Goal: Task Accomplishment & Management: Manage account settings

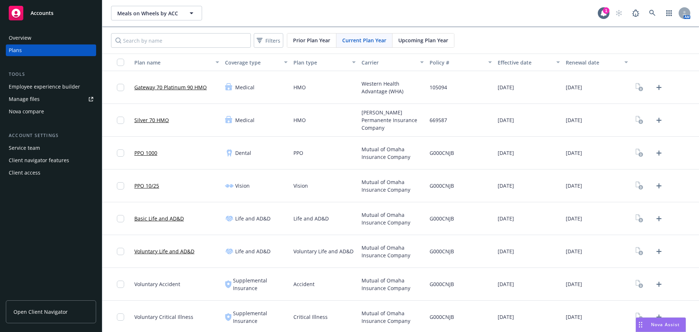
click at [427, 142] on div "G000CNJB" at bounding box center [461, 153] width 68 height 33
click at [655, 91] on icon "Upload Plan Documents" at bounding box center [659, 87] width 9 height 9
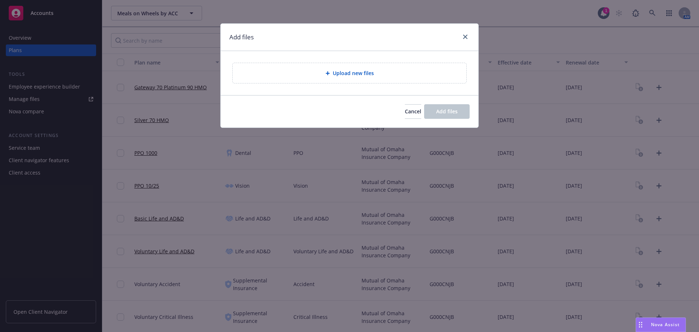
click at [342, 83] on div "Upload new files" at bounding box center [350, 73] width 258 height 44
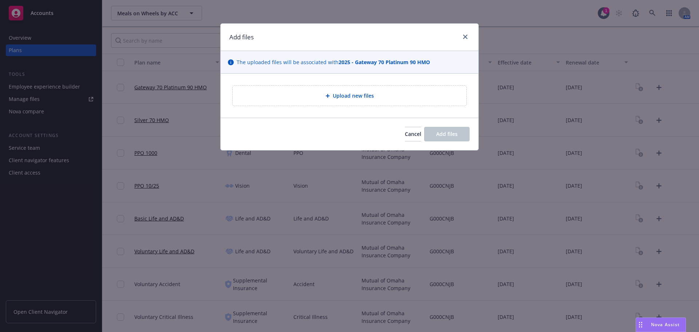
click at [340, 99] on span "Upload new files" at bounding box center [353, 96] width 41 height 8
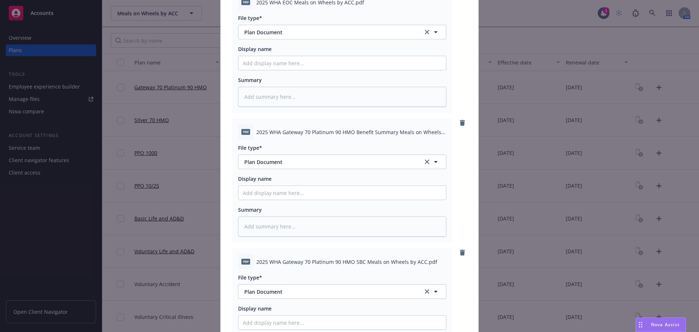
scroll to position [361, 0]
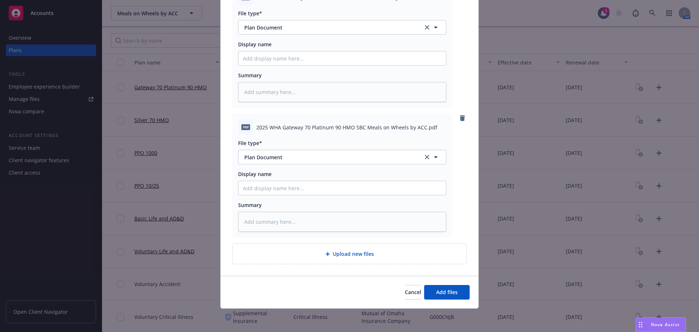
click at [443, 300] on div "Cancel Add files" at bounding box center [350, 292] width 258 height 32
click at [443, 294] on span "Add files" at bounding box center [446, 291] width 21 height 7
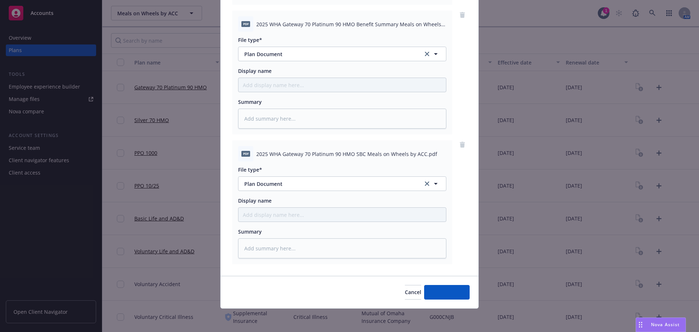
scroll to position [334, 0]
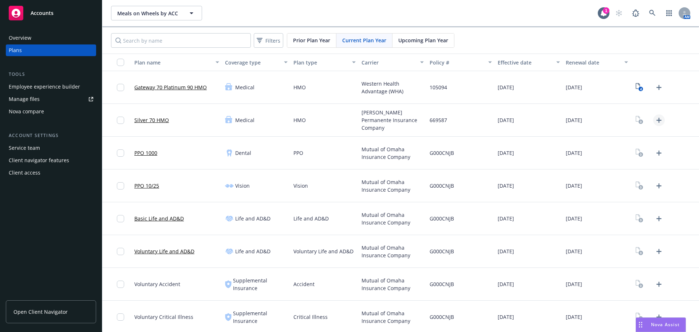
click at [656, 125] on link "Upload Plan Documents" at bounding box center [659, 120] width 12 height 12
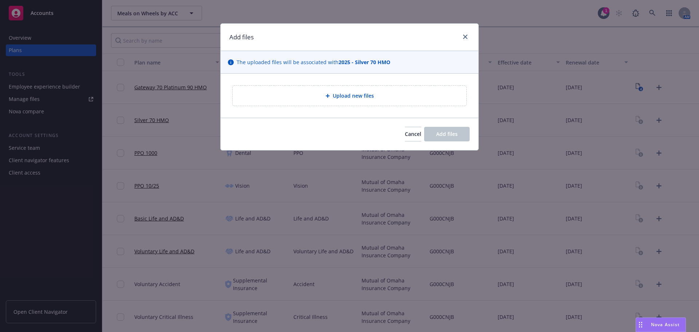
click at [340, 98] on span "Upload new files" at bounding box center [353, 96] width 41 height 8
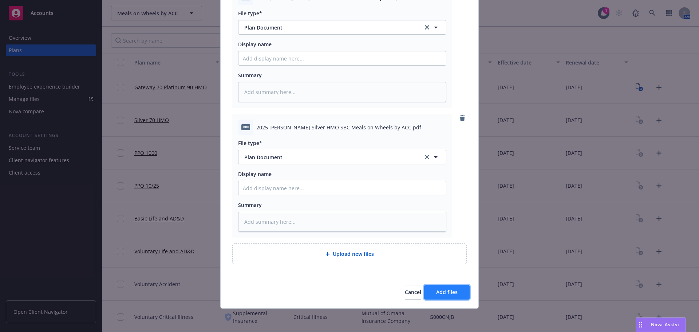
click at [441, 298] on button "Add files" at bounding box center [447, 292] width 46 height 15
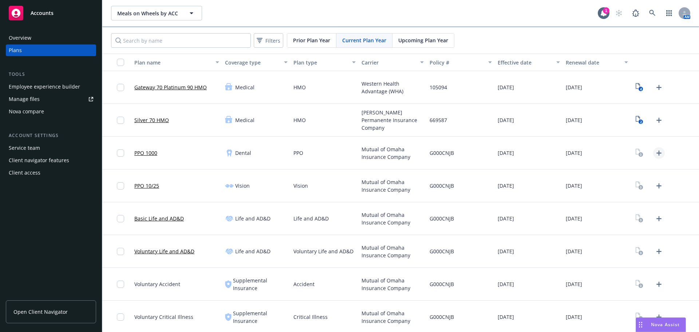
click at [655, 155] on icon "Upload Plan Documents" at bounding box center [659, 153] width 9 height 9
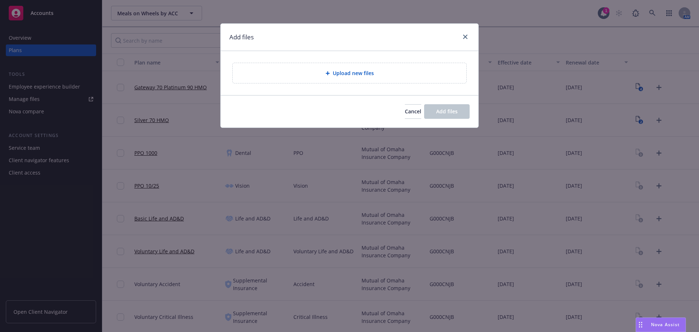
click at [354, 88] on div "Upload new files" at bounding box center [350, 73] width 258 height 44
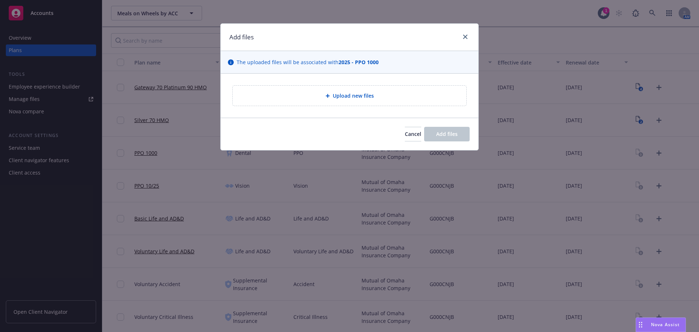
click at [340, 95] on span "Upload new files" at bounding box center [353, 96] width 41 height 8
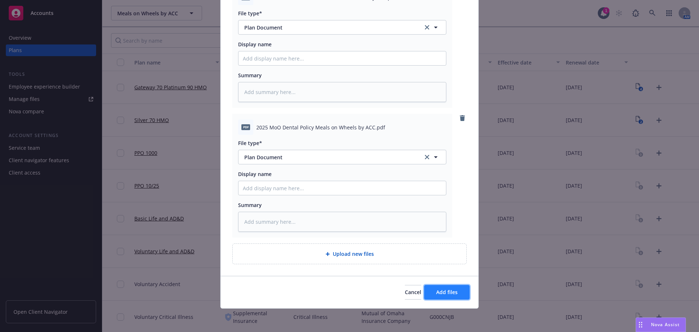
click at [448, 290] on span "Add files" at bounding box center [446, 291] width 21 height 7
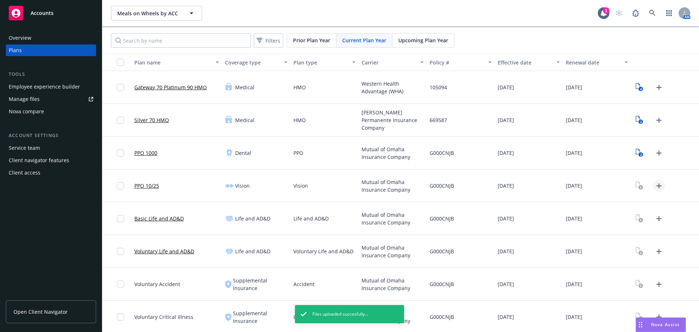
click at [655, 188] on icon "Upload Plan Documents" at bounding box center [659, 185] width 9 height 9
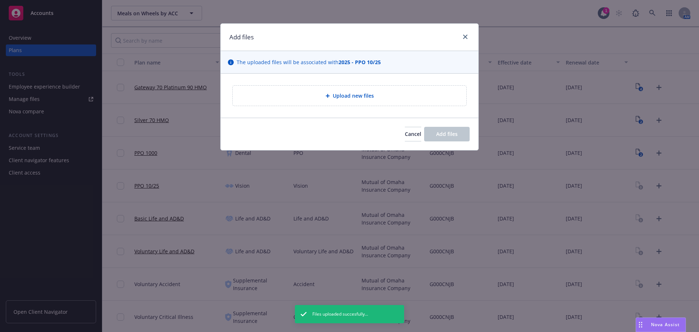
click at [352, 103] on div "Upload new files" at bounding box center [350, 96] width 234 height 20
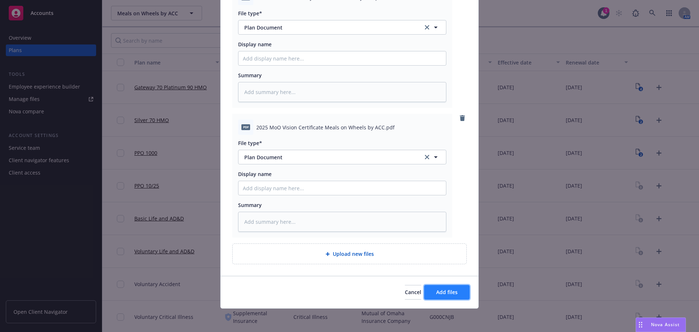
click at [448, 286] on button "Add files" at bounding box center [447, 292] width 46 height 15
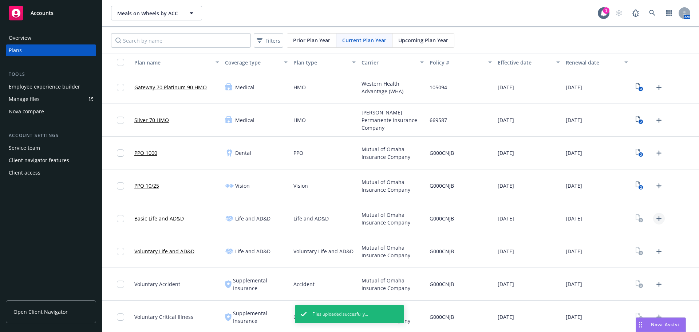
click at [655, 221] on icon "Upload Plan Documents" at bounding box center [659, 218] width 9 height 9
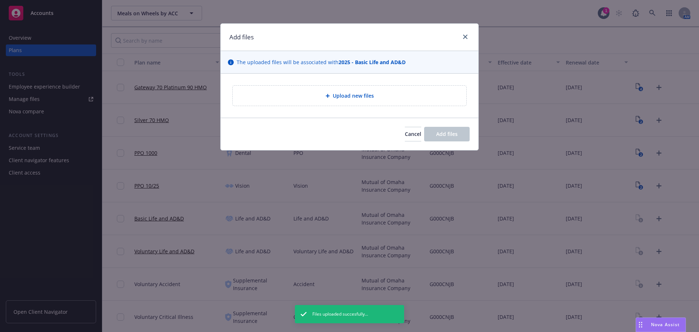
click at [332, 101] on div "Upload new files" at bounding box center [350, 96] width 234 height 20
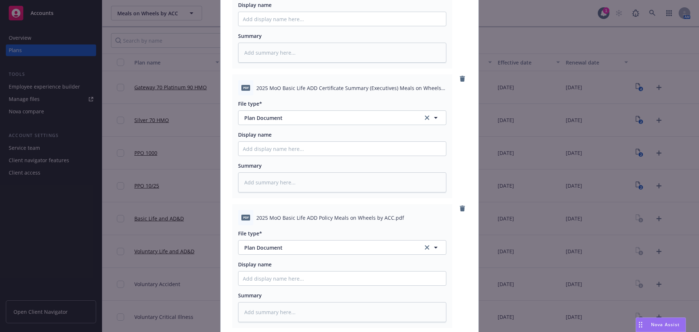
scroll to position [490, 0]
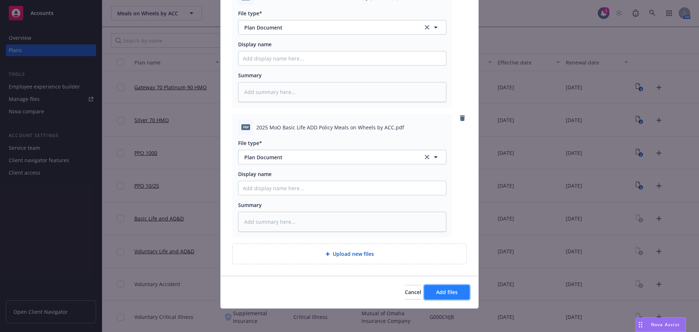
click at [454, 291] on span "Add files" at bounding box center [446, 291] width 21 height 7
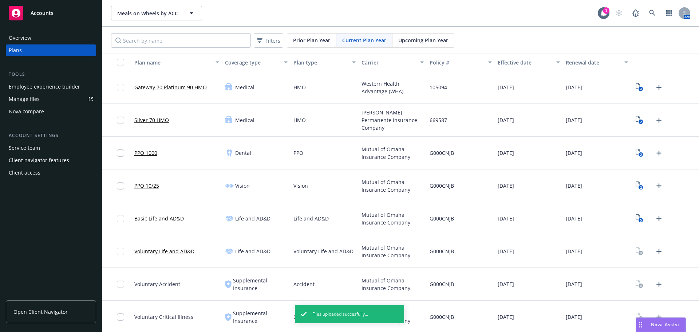
click at [648, 253] on div at bounding box center [649, 251] width 31 height 12
click at [654, 256] on link "Upload Plan Documents" at bounding box center [659, 251] width 12 height 12
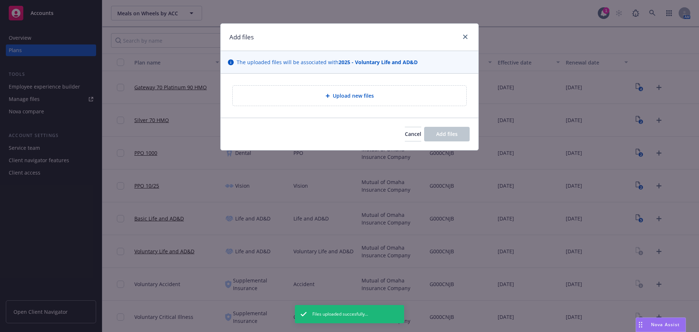
click at [333, 99] on span "Upload new files" at bounding box center [353, 96] width 41 height 8
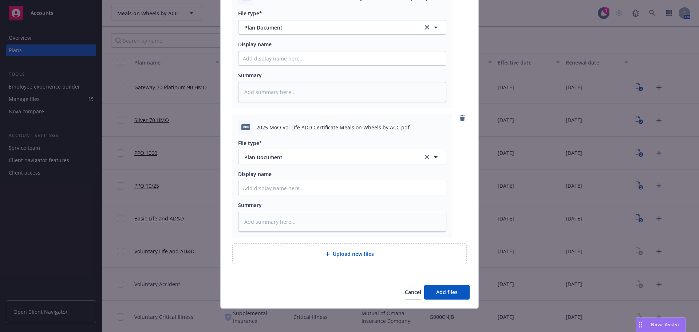
click at [441, 300] on div "Cancel Add files" at bounding box center [350, 292] width 258 height 32
click at [444, 291] on span "Add files" at bounding box center [446, 291] width 21 height 7
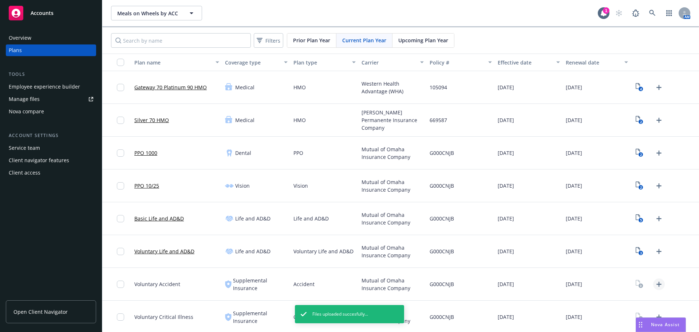
scroll to position [34, 0]
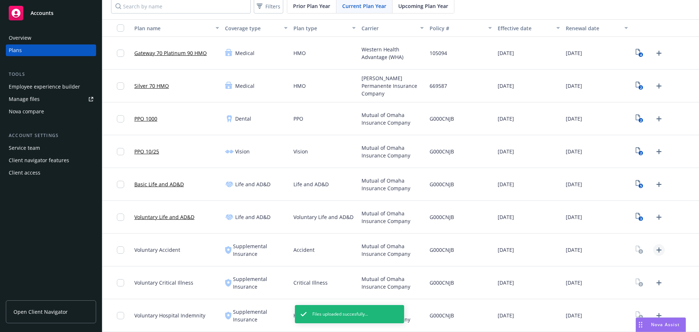
click at [655, 253] on icon "Upload Plan Documents" at bounding box center [659, 249] width 9 height 9
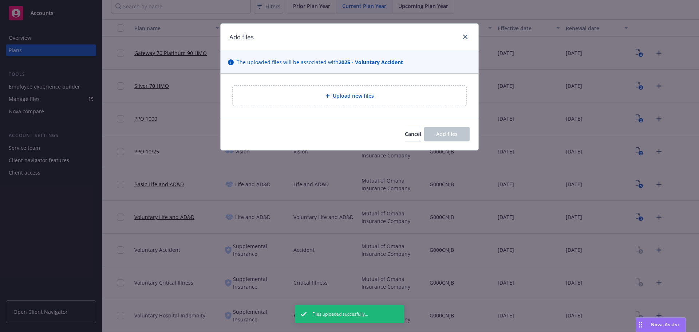
click at [323, 98] on div "Upload new files" at bounding box center [350, 95] width 222 height 8
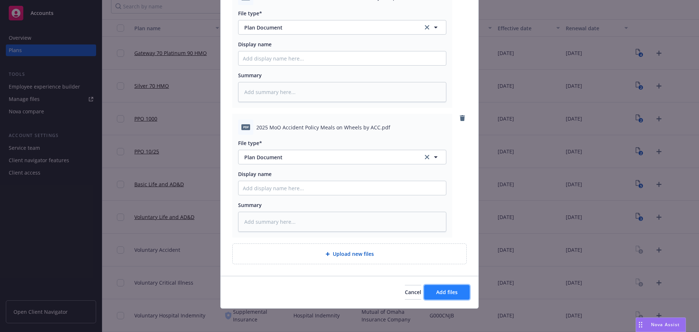
click at [464, 293] on button "Add files" at bounding box center [447, 292] width 46 height 15
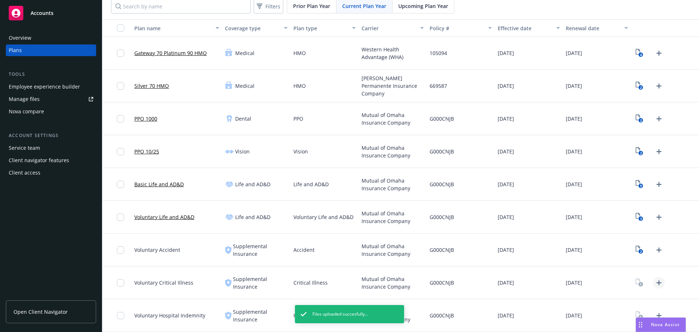
click at [655, 284] on icon "Upload Plan Documents" at bounding box center [659, 282] width 9 height 9
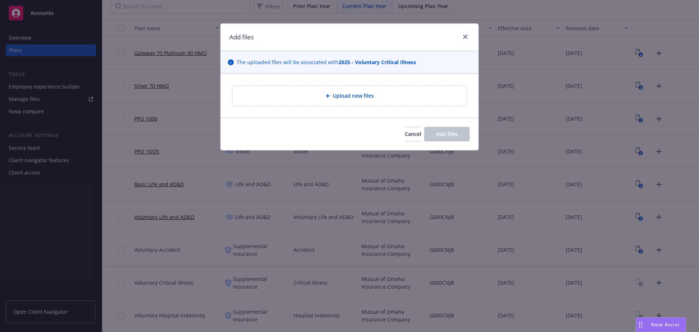
click at [336, 99] on span "Upload new files" at bounding box center [353, 96] width 41 height 8
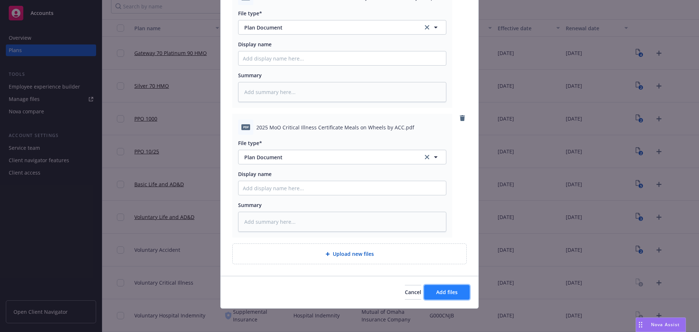
click at [457, 299] on button "Add files" at bounding box center [447, 292] width 46 height 15
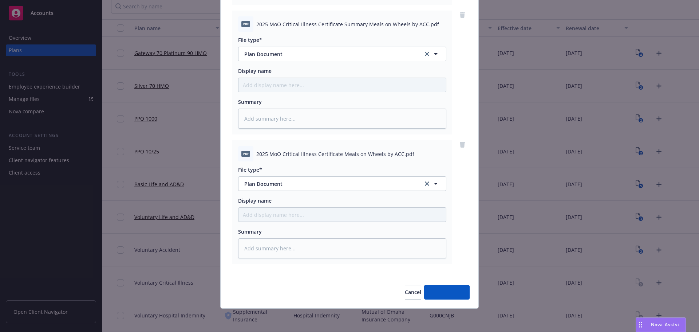
scroll to position [204, 0]
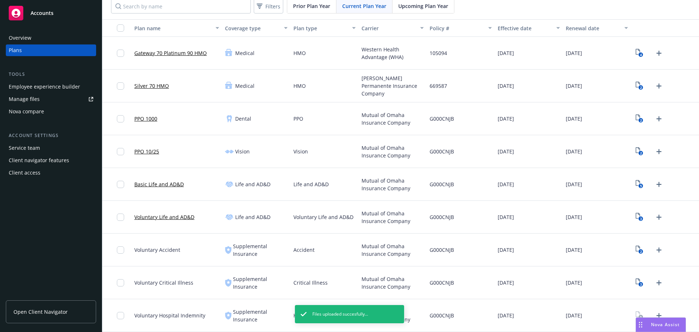
click at [659, 312] on div at bounding box center [649, 316] width 31 height 12
click at [655, 314] on icon "Upload Plan Documents" at bounding box center [659, 315] width 9 height 9
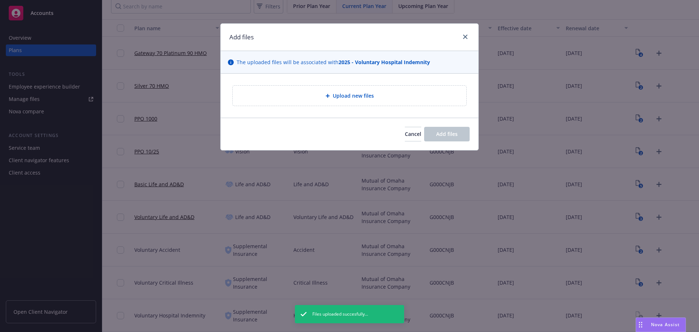
click at [354, 91] on div "Upload new files" at bounding box center [350, 96] width 234 height 20
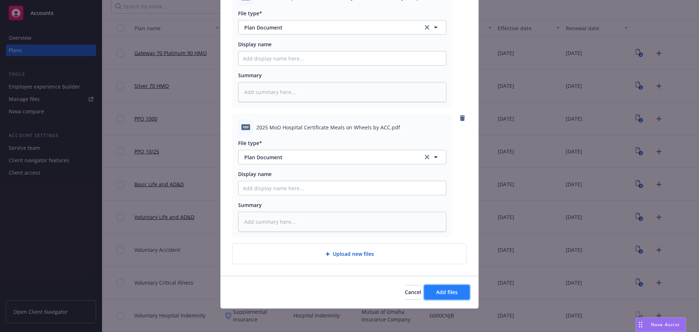
click at [454, 298] on button "Add files" at bounding box center [447, 292] width 46 height 15
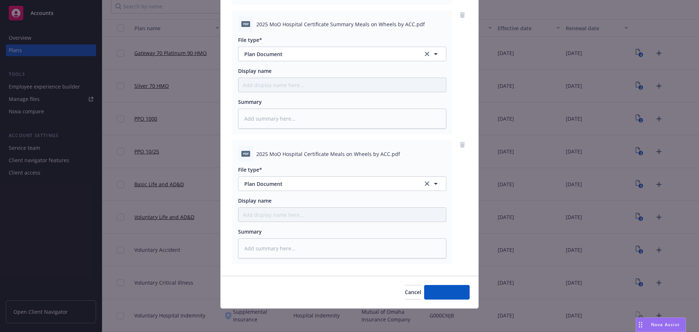
scroll to position [204, 0]
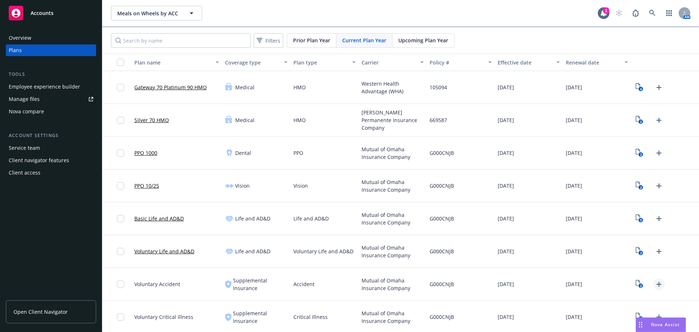
click at [655, 286] on icon "Upload Plan Documents" at bounding box center [659, 284] width 9 height 9
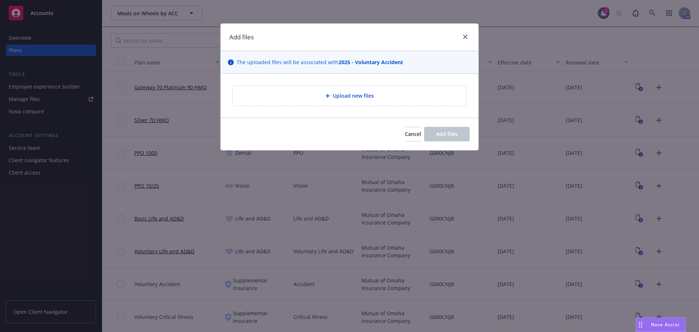
click at [362, 93] on span "Upload new files" at bounding box center [353, 96] width 41 height 8
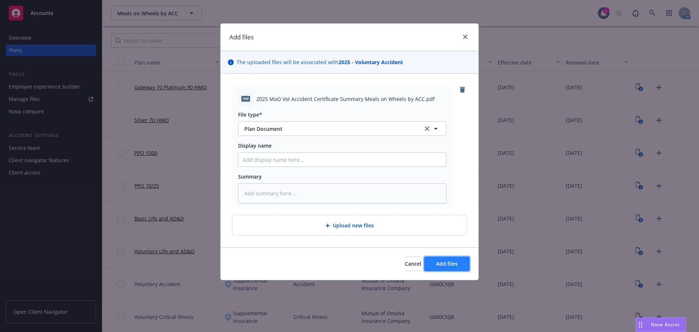
click at [447, 262] on span "Add files" at bounding box center [446, 263] width 21 height 7
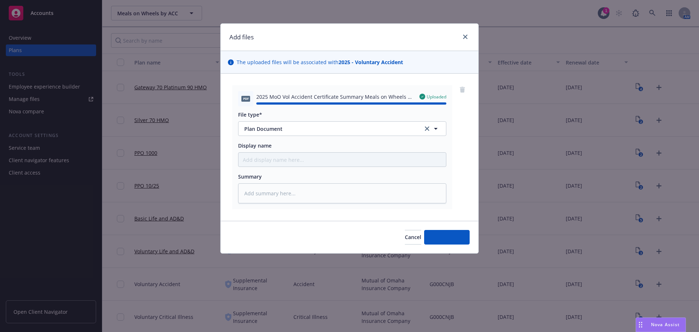
type textarea "x"
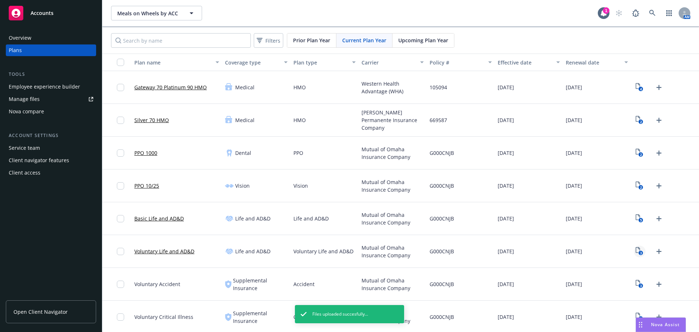
click at [640, 252] on text "3" at bounding box center [641, 253] width 2 height 5
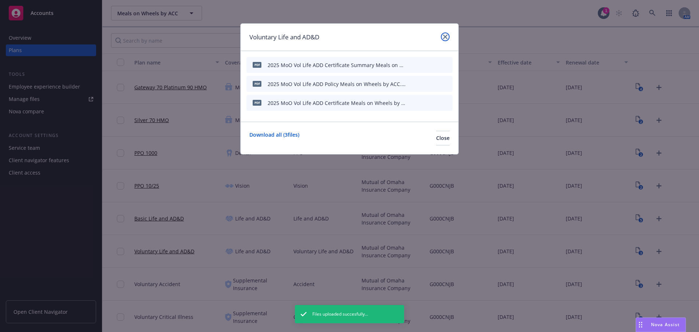
click at [442, 35] on link "close" at bounding box center [445, 36] width 9 height 9
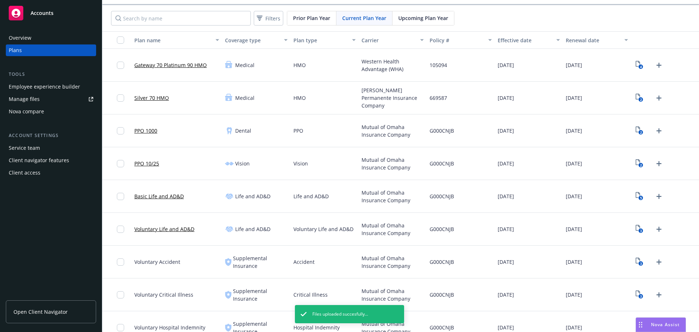
scroll to position [34, 0]
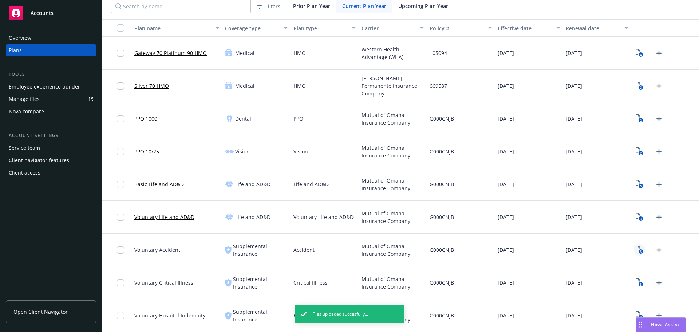
click at [636, 255] on link "3" at bounding box center [640, 250] width 12 height 12
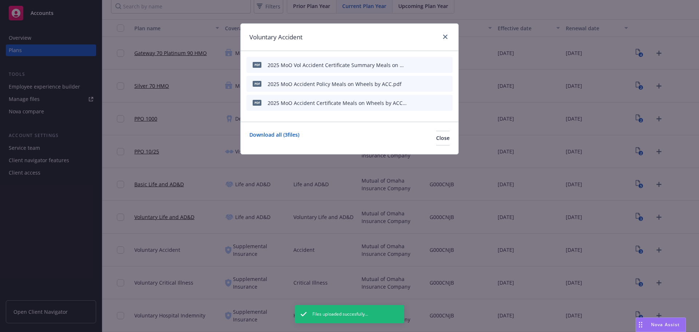
click at [411, 63] on icon "button" at bounding box center [411, 65] width 4 height 4
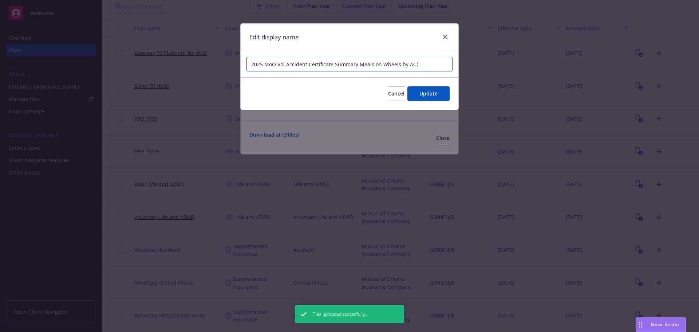
click at [284, 64] on input "2025 MoO Vol Accident Certificate Summary Meals on Wheels by ACC" at bounding box center [350, 64] width 206 height 15
click at [282, 64] on input "2025 MoO Vol Accident Certificate Summary Meals on Wheels by ACC" at bounding box center [350, 64] width 206 height 15
type input "2025 MoO Accident Certificate Summary Meals on Wheels by ACC"
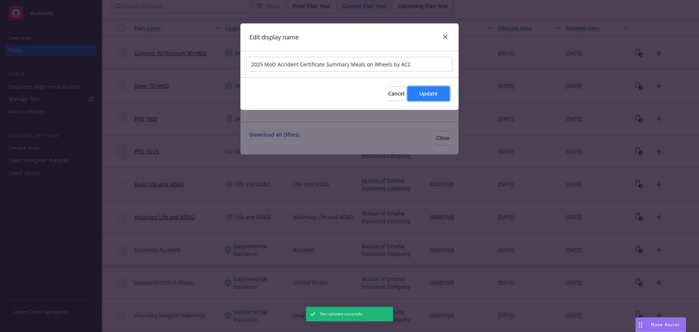
click at [443, 97] on button "Update" at bounding box center [428, 93] width 42 height 15
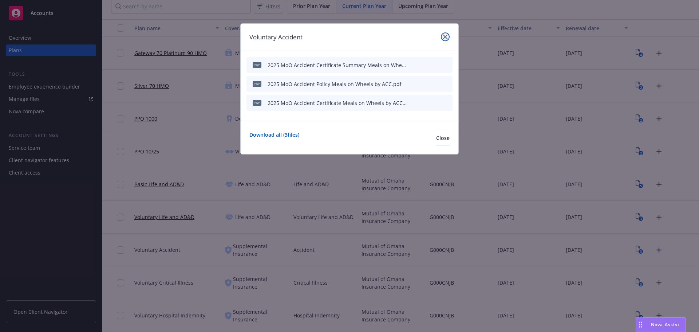
click at [444, 36] on icon "close" at bounding box center [445, 37] width 4 height 4
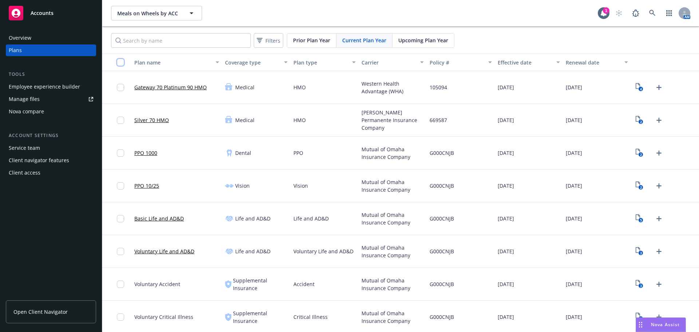
click at [122, 62] on input "checkbox" at bounding box center [120, 62] width 7 height 7
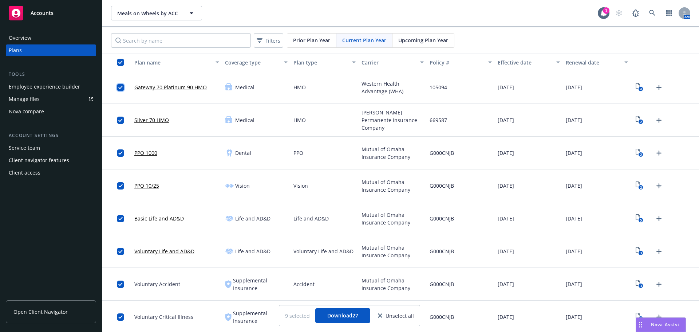
click at [122, 88] on input "checkbox" at bounding box center [120, 87] width 7 height 7
click at [117, 122] on input "checkbox" at bounding box center [120, 120] width 7 height 7
click at [647, 19] on link at bounding box center [652, 13] width 15 height 15
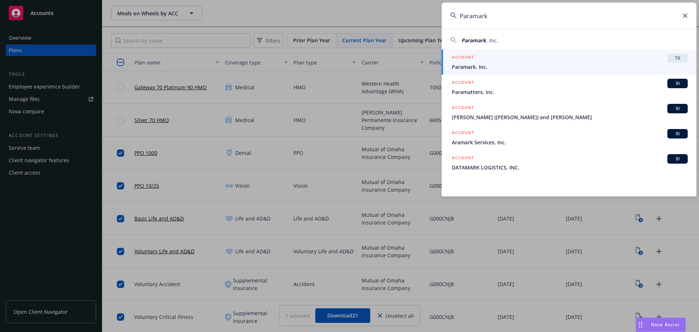
type input "Paramark"
click at [512, 64] on span "Paramark, Inc." at bounding box center [570, 67] width 236 height 8
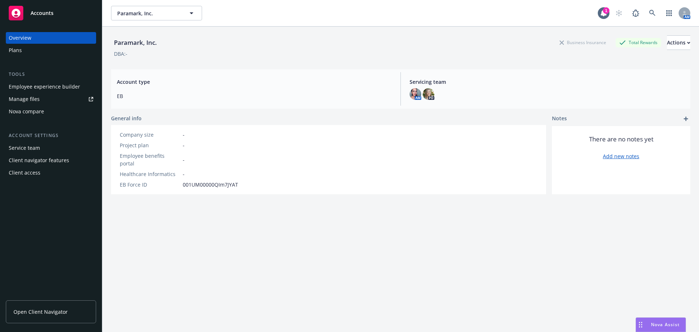
drag, startPoint x: 37, startPoint y: 43, endPoint x: 35, endPoint y: 48, distance: 5.4
click at [37, 43] on div "Overview" at bounding box center [51, 38] width 84 height 12
click at [35, 48] on div "Plans" at bounding box center [51, 50] width 84 height 12
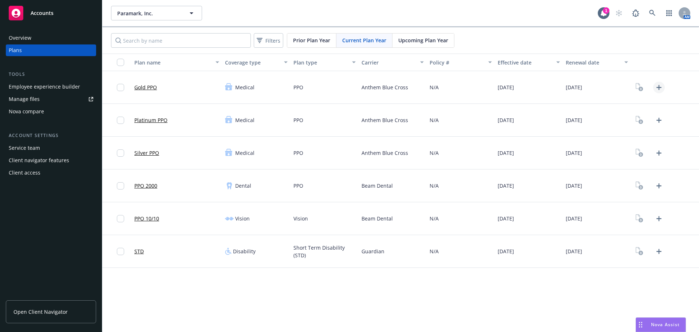
click at [659, 87] on icon "Upload Plan Documents" at bounding box center [659, 87] width 5 height 5
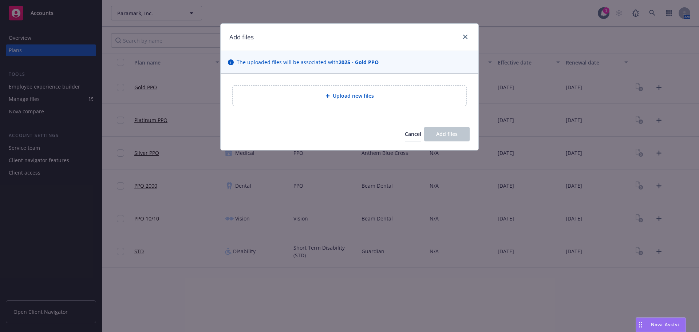
click at [324, 99] on div "Upload new files" at bounding box center [350, 95] width 222 height 8
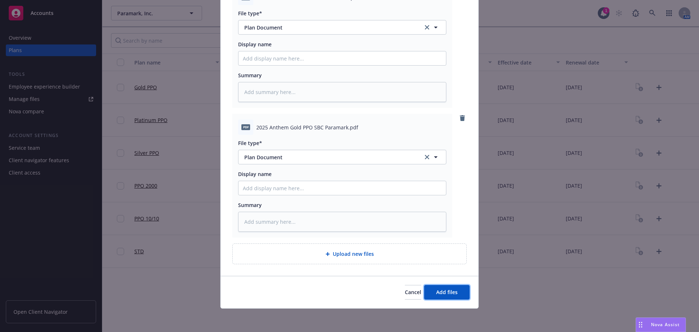
drag, startPoint x: 446, startPoint y: 292, endPoint x: 439, endPoint y: 282, distance: 12.4
click at [446, 292] on span "Add files" at bounding box center [446, 291] width 21 height 7
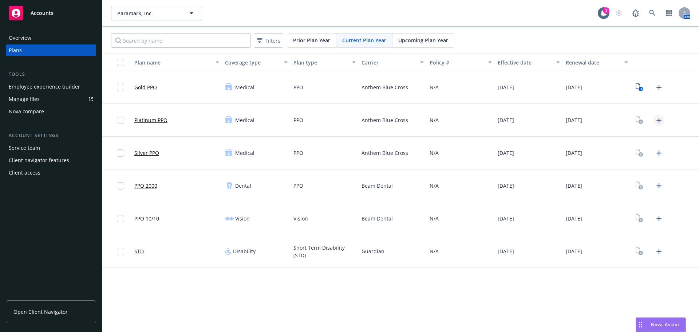
click at [658, 125] on link "Upload Plan Documents" at bounding box center [659, 120] width 12 height 12
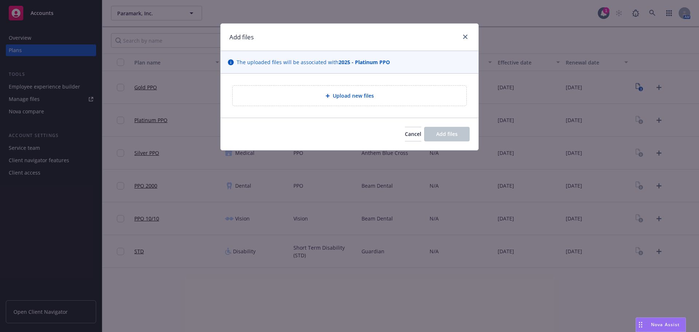
click at [348, 102] on div "Upload new files" at bounding box center [350, 96] width 234 height 20
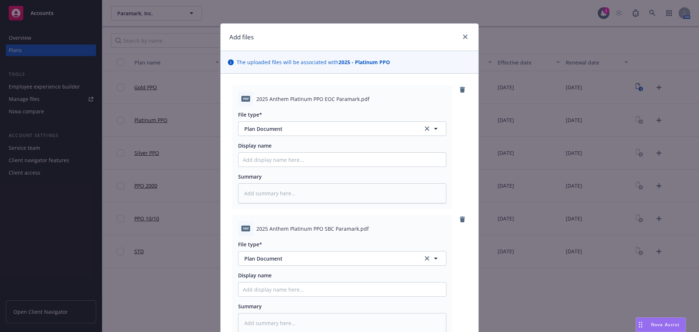
scroll to position [101, 0]
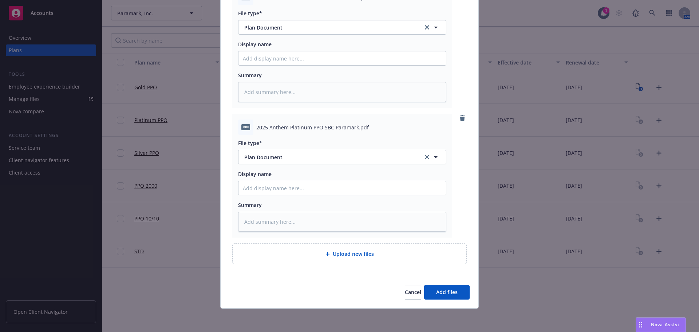
click at [362, 259] on div "Upload new files" at bounding box center [350, 254] width 234 height 20
click at [442, 288] on button "Add files" at bounding box center [447, 292] width 46 height 15
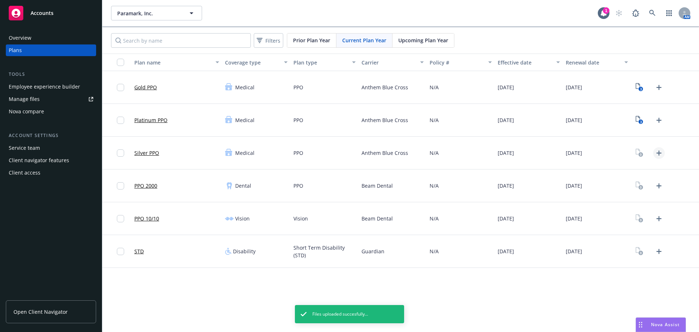
click at [657, 157] on link "Upload Plan Documents" at bounding box center [659, 153] width 12 height 12
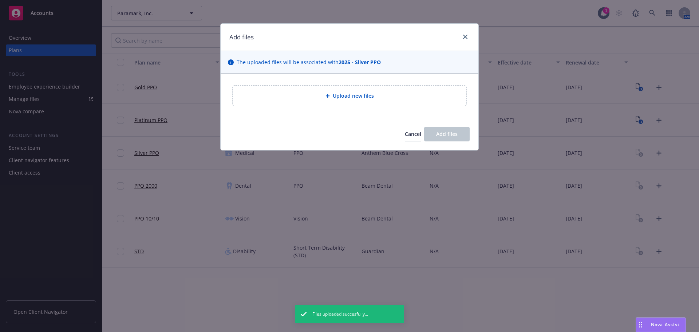
click at [356, 106] on div "Upload new files" at bounding box center [349, 95] width 235 height 21
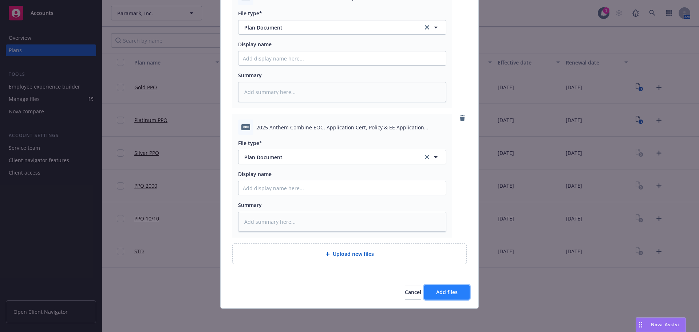
click at [443, 296] on button "Add files" at bounding box center [447, 292] width 46 height 15
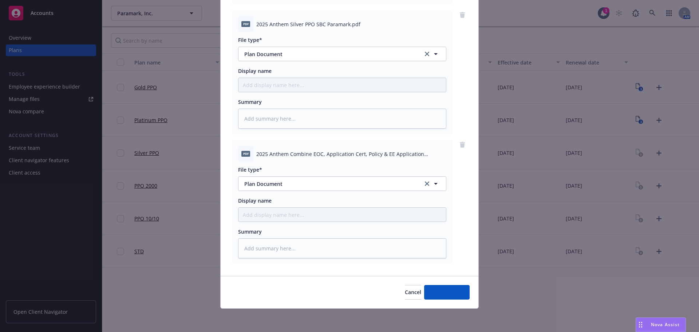
scroll to position [204, 0]
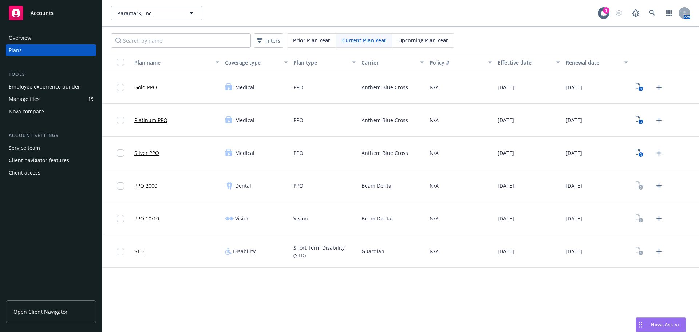
click at [639, 94] on div "3" at bounding box center [665, 87] width 68 height 33
click at [639, 87] on icon "3" at bounding box center [640, 87] width 8 height 8
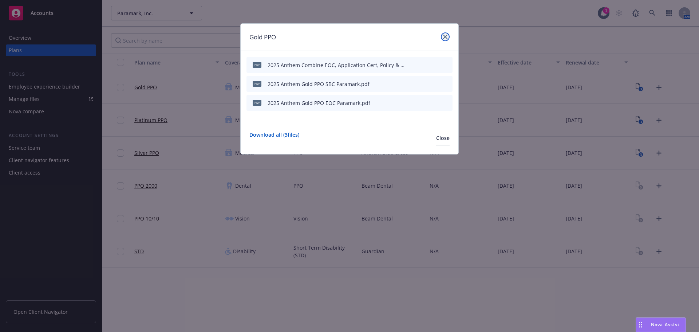
click at [444, 35] on icon "close" at bounding box center [445, 37] width 4 height 4
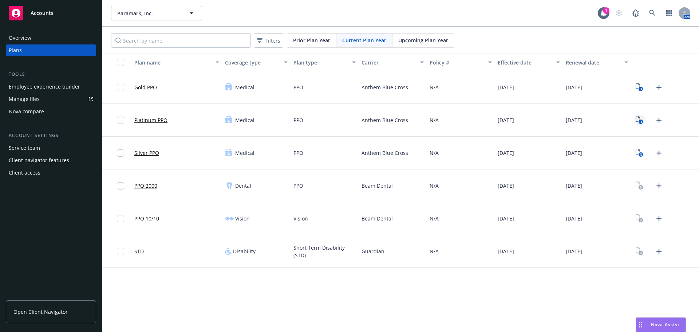
click at [642, 121] on text "3" at bounding box center [641, 121] width 2 height 5
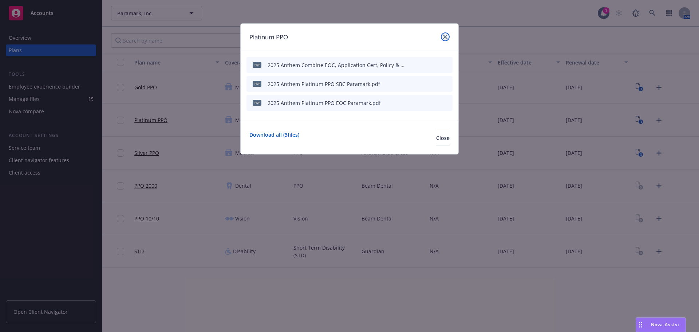
click at [444, 35] on icon "close" at bounding box center [445, 37] width 4 height 4
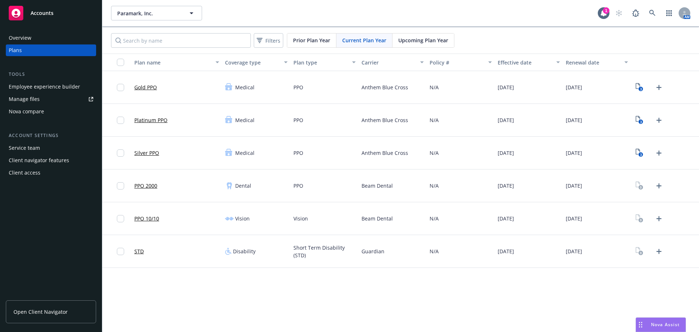
click at [646, 157] on div "3" at bounding box center [649, 153] width 31 height 12
click at [641, 156] on text "3" at bounding box center [641, 154] width 2 height 5
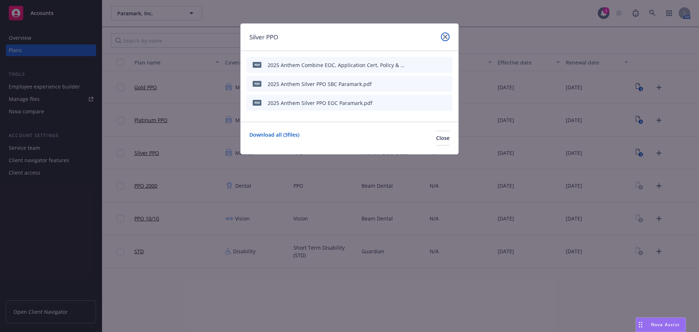
click at [443, 40] on link "close" at bounding box center [445, 36] width 9 height 9
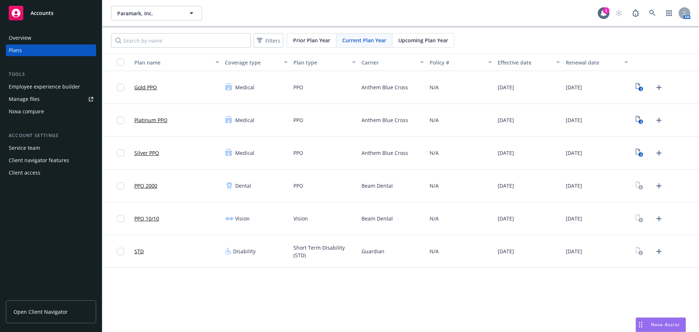
click at [190, 209] on div "PPO 10/10" at bounding box center [176, 218] width 91 height 33
click at [657, 188] on icon "Upload Plan Documents" at bounding box center [659, 185] width 9 height 9
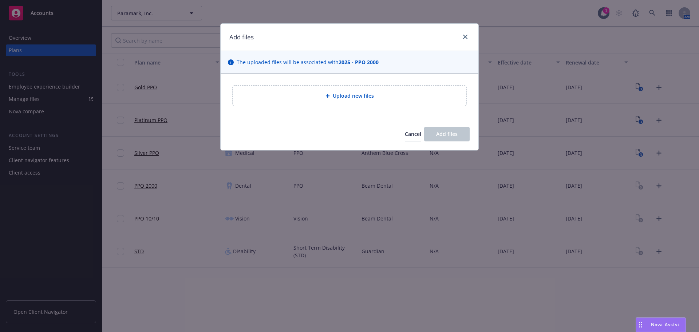
click at [379, 92] on div "Upload new files" at bounding box center [350, 95] width 222 height 8
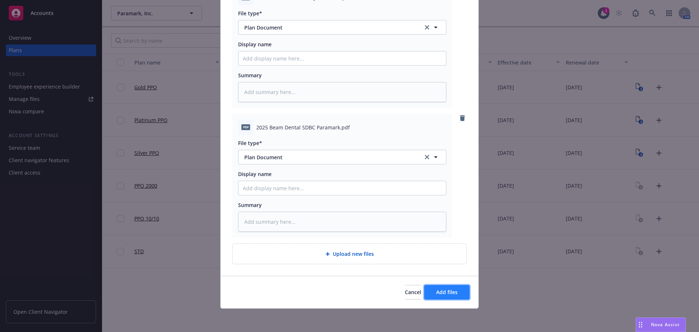
click at [446, 291] on span "Add files" at bounding box center [446, 291] width 21 height 7
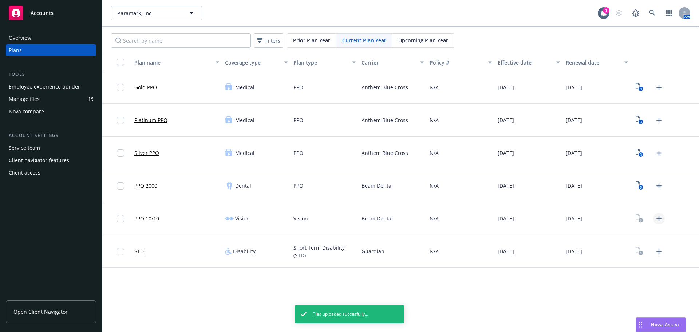
click at [660, 218] on icon "Upload Plan Documents" at bounding box center [659, 218] width 9 height 9
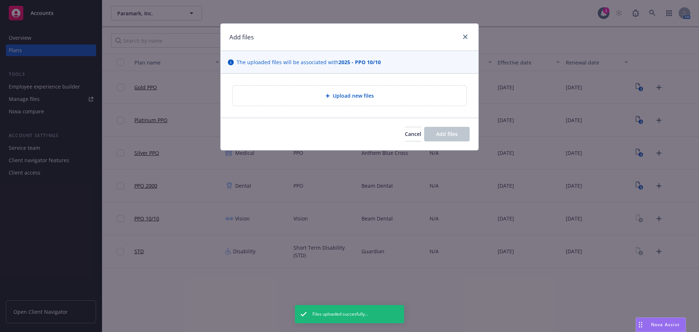
click at [374, 89] on div "Upload new files" at bounding box center [350, 96] width 234 height 20
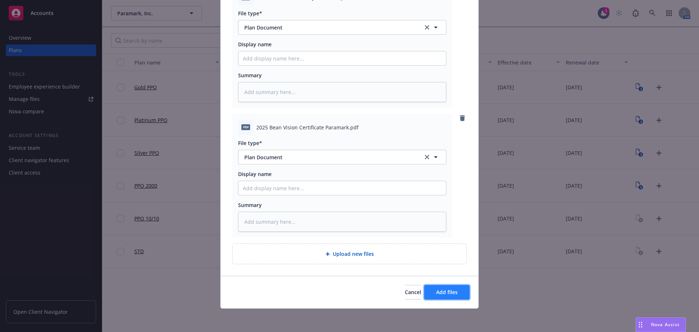
click at [451, 292] on span "Add files" at bounding box center [446, 291] width 21 height 7
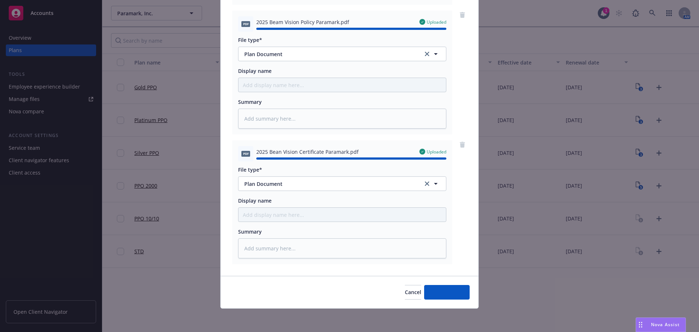
type textarea "x"
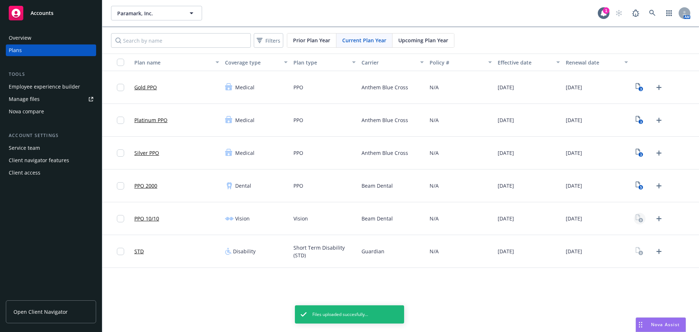
click at [639, 221] on rect "View Plan Documents" at bounding box center [641, 220] width 5 height 5
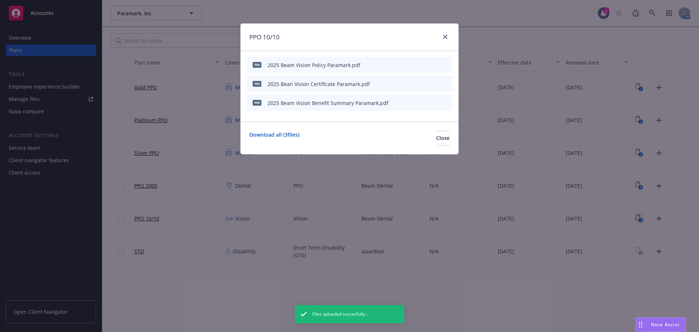
click at [415, 82] on div at bounding box center [430, 84] width 40 height 8
click at [411, 84] on icon "button" at bounding box center [411, 84] width 4 height 4
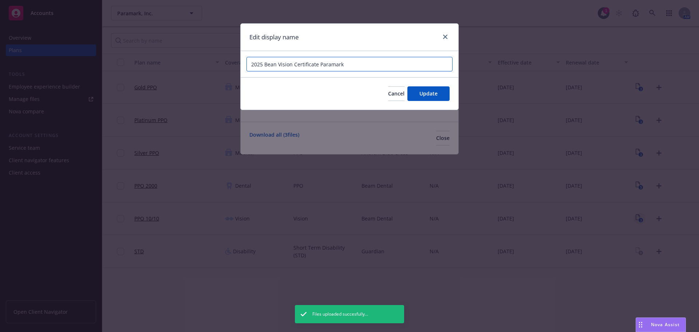
click at [276, 65] on input "2025 Bean Vision Certificate Paramark" at bounding box center [350, 64] width 206 height 15
type input "2025 Beam Vision Certificate Paramark"
click at [420, 85] on div "Cancel Update" at bounding box center [350, 93] width 218 height 32
click at [427, 96] on span "Update" at bounding box center [429, 93] width 18 height 7
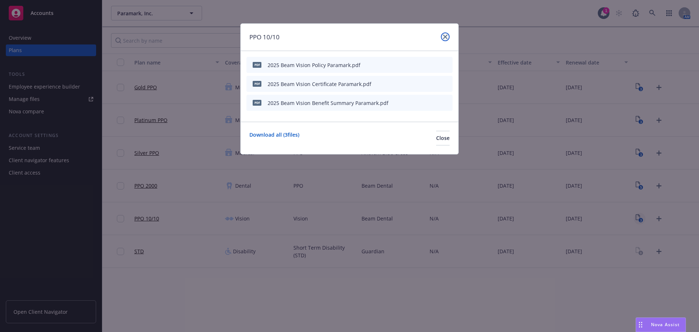
click at [444, 37] on icon "close" at bounding box center [445, 37] width 4 height 4
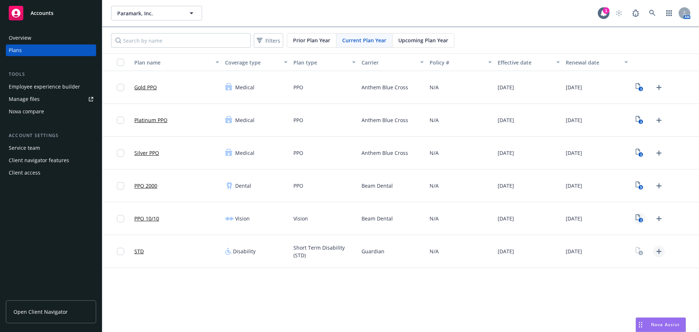
click at [663, 249] on icon "Upload Plan Documents" at bounding box center [659, 251] width 9 height 9
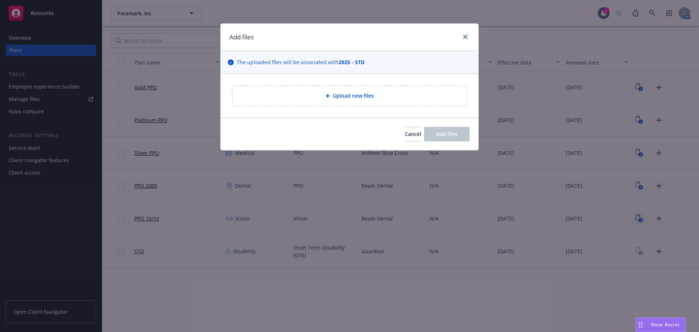
click at [319, 96] on div "Upload new files" at bounding box center [350, 95] width 222 height 8
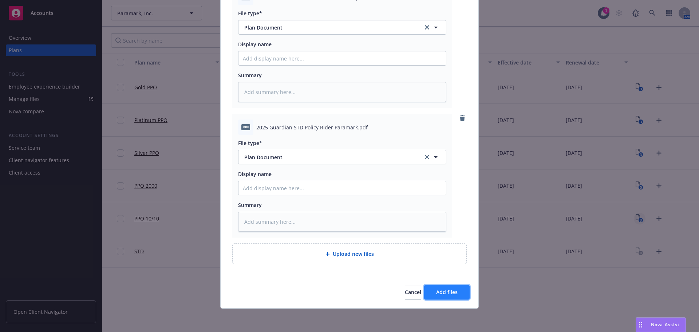
click at [458, 295] on button "Add files" at bounding box center [447, 292] width 46 height 15
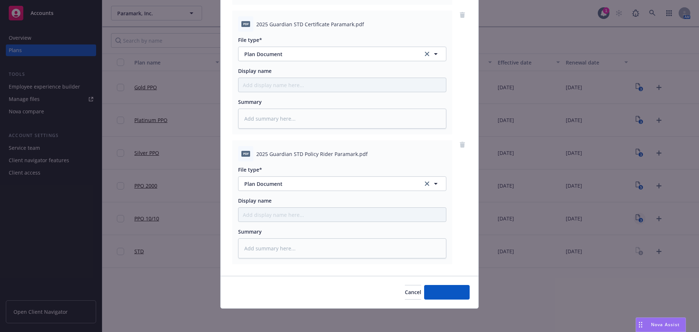
scroll to position [204, 0]
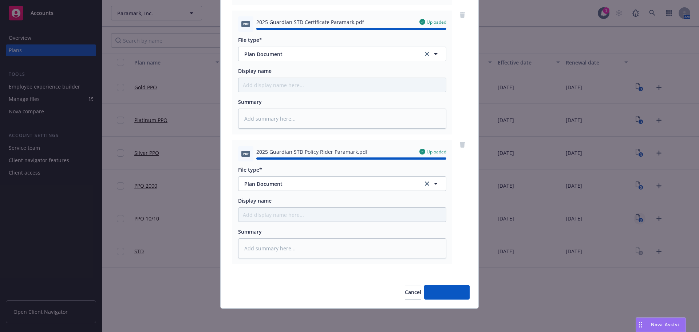
type textarea "x"
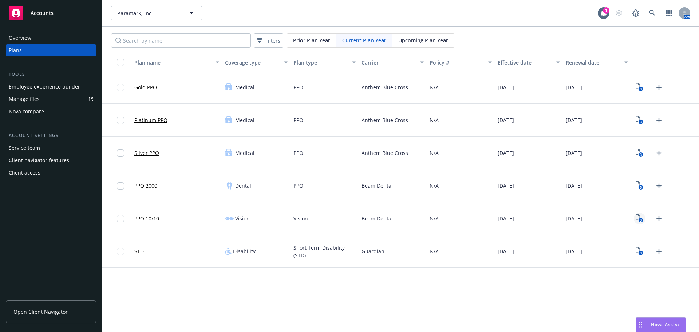
click at [364, 165] on div "Anthem Blue Cross" at bounding box center [393, 153] width 68 height 33
click at [179, 170] on div "PPO 2000" at bounding box center [176, 185] width 91 height 33
click at [297, 269] on div "Paramark, Inc. Paramark, Inc. 1 AM Filters Prior Plan Year Current Plan Year Up…" at bounding box center [400, 166] width 597 height 332
click at [398, 161] on div "Anthem Blue Cross" at bounding box center [393, 153] width 68 height 33
